Goal: Task Accomplishment & Management: Use online tool/utility

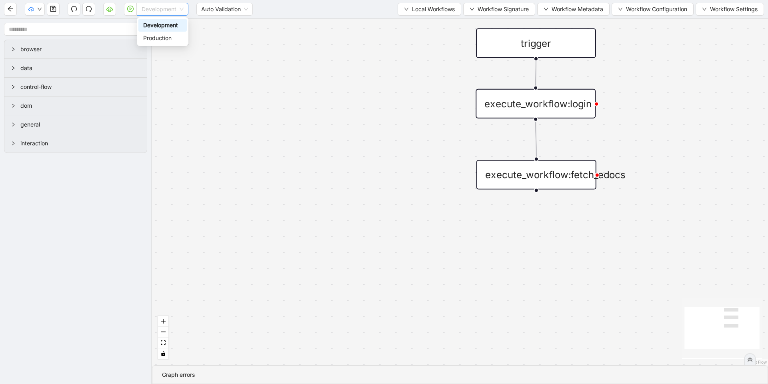
click at [182, 12] on span "Development" at bounding box center [163, 9] width 42 height 12
click at [164, 40] on div "Production" at bounding box center [162, 38] width 39 height 9
click at [114, 8] on button "button" at bounding box center [109, 9] width 13 height 13
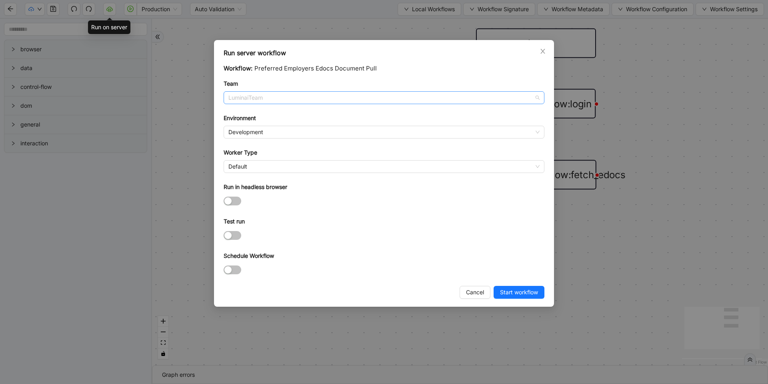
click at [278, 101] on span "LuminaiTeam" at bounding box center [383, 98] width 311 height 12
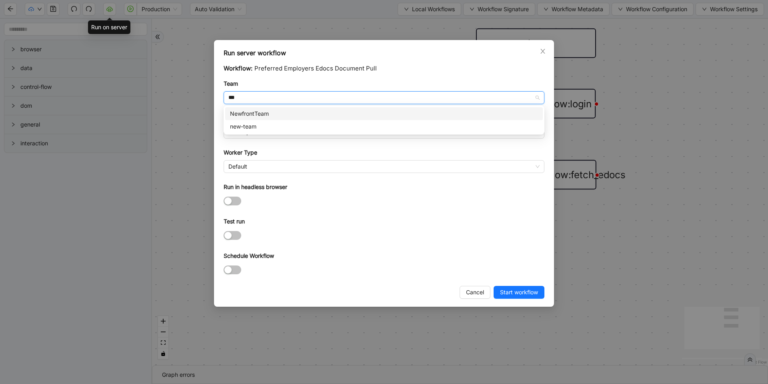
type input "***"
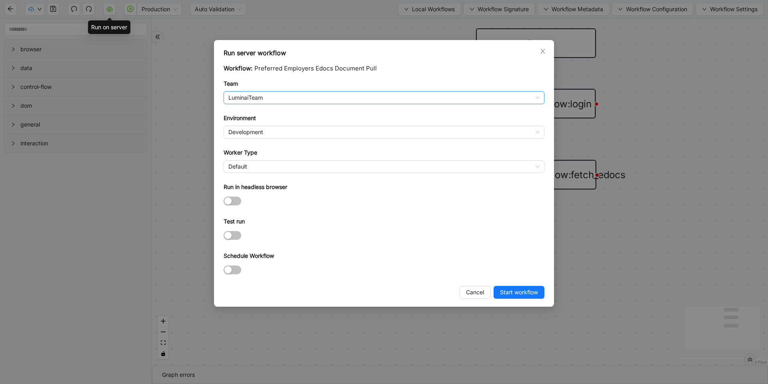
click at [308, 106] on body "Production Auto Validation Local Workflows Workflow Signature Workflow Metadata…" at bounding box center [384, 192] width 768 height 384
click at [300, 96] on span "LuminaiTeam" at bounding box center [383, 98] width 311 height 12
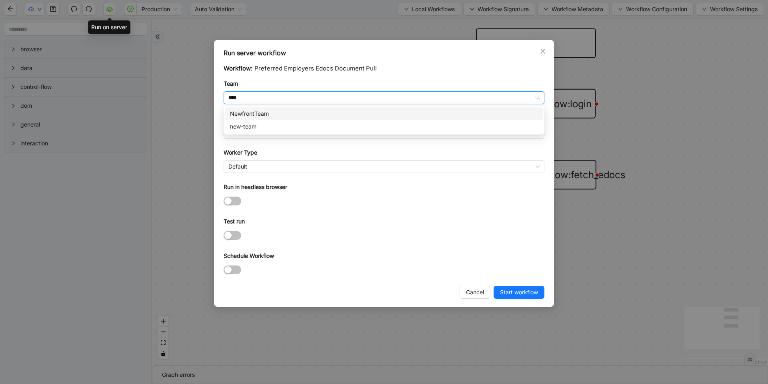
type input "*****"
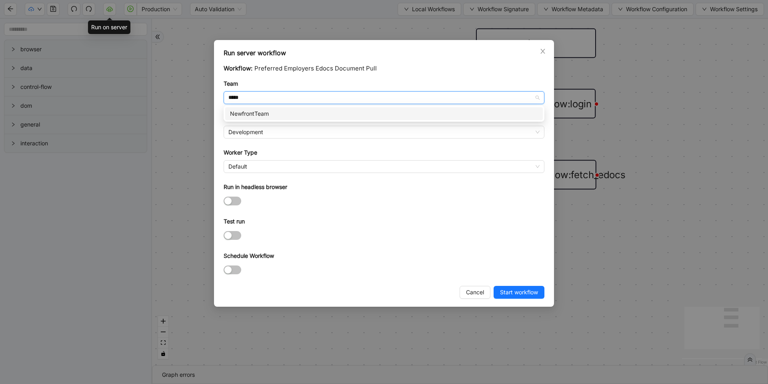
click at [357, 112] on div "NewfrontTeam" at bounding box center [384, 113] width 308 height 9
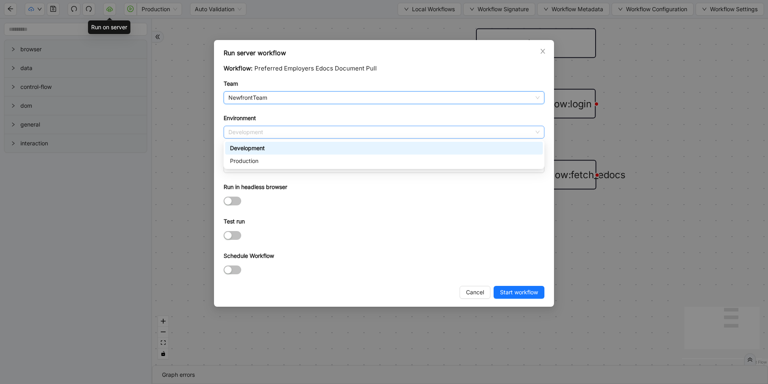
click at [286, 132] on span "Development" at bounding box center [383, 132] width 311 height 12
click at [263, 160] on div "Production" at bounding box center [384, 160] width 308 height 9
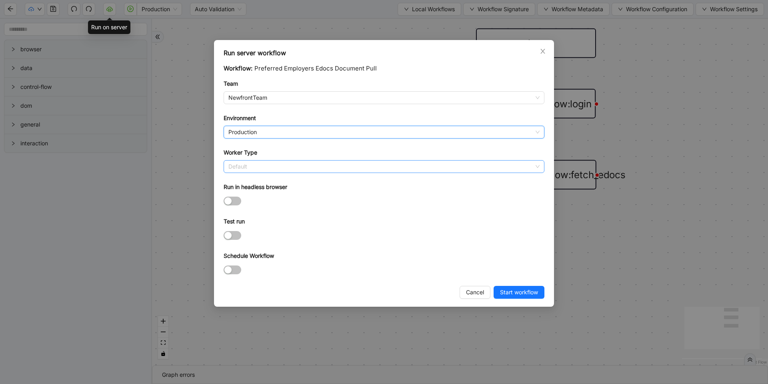
click at [265, 166] on span "Default" at bounding box center [383, 166] width 311 height 12
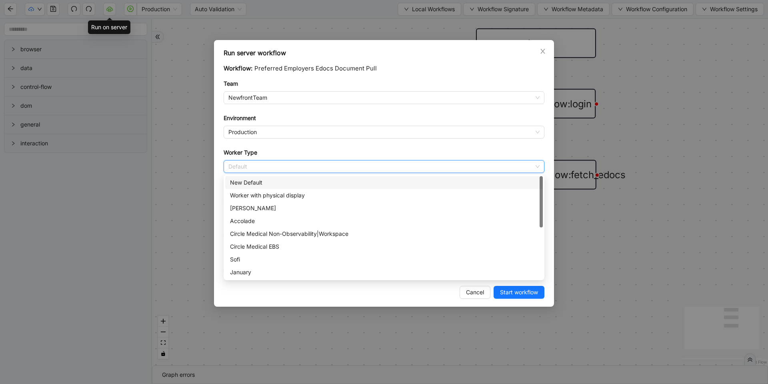
click at [264, 182] on div "New Default" at bounding box center [384, 182] width 308 height 9
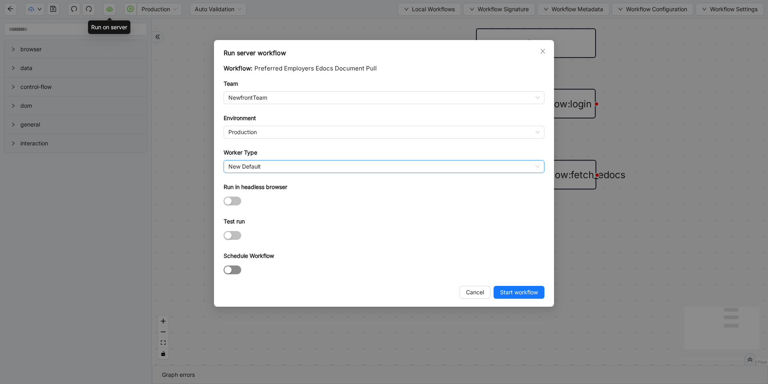
click at [228, 271] on div "button" at bounding box center [227, 269] width 7 height 7
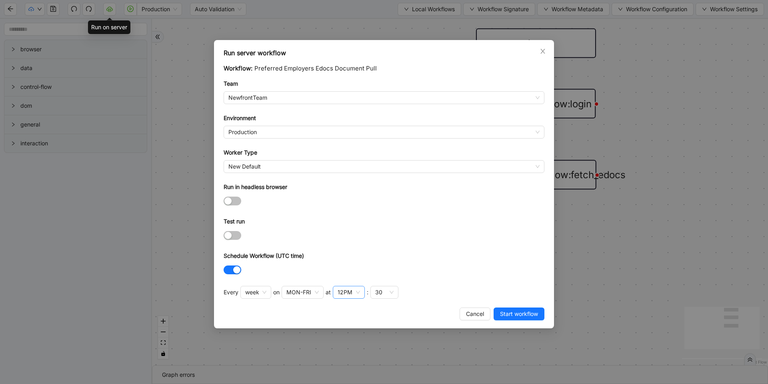
click at [357, 294] on div "12PM" at bounding box center [349, 292] width 32 height 13
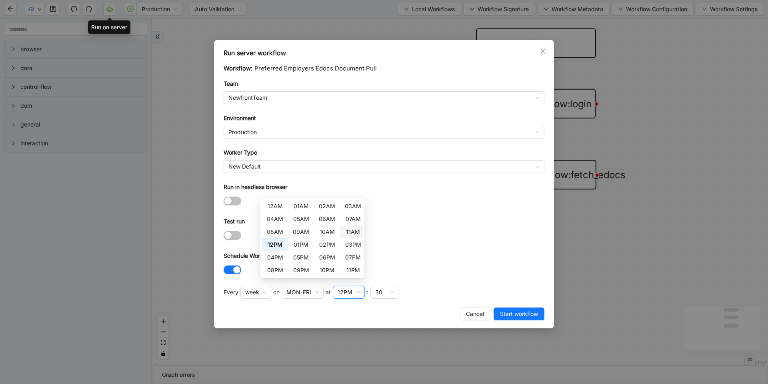
click at [353, 231] on div "11AM" at bounding box center [353, 231] width 16 height 9
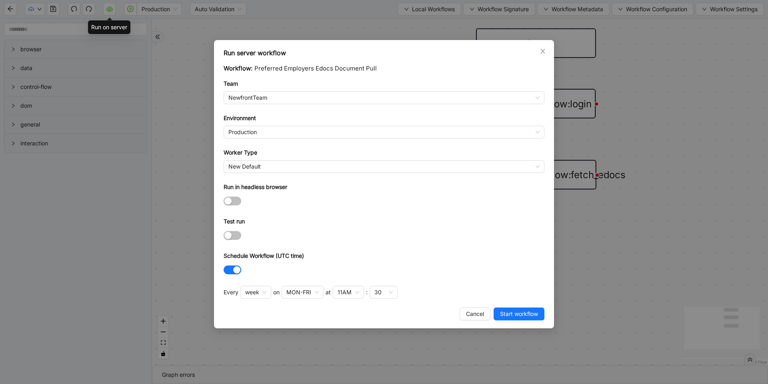
click at [491, 261] on div "Schedule Workflow (UTC time)" at bounding box center [384, 257] width 321 height 12
click at [518, 314] on span "Start workflow" at bounding box center [519, 313] width 38 height 9
